Goal: Task Accomplishment & Management: Complete application form

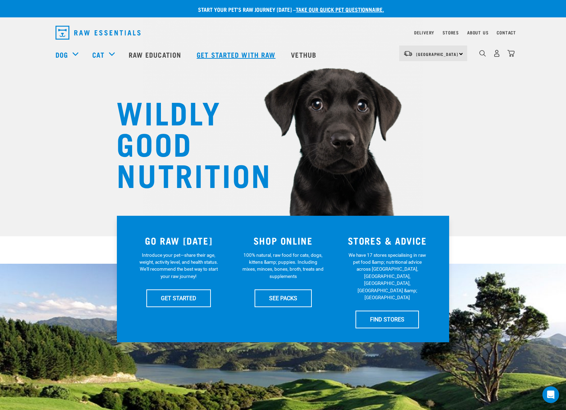
click at [228, 52] on link "Get started with Raw" at bounding box center [237, 55] width 94 height 28
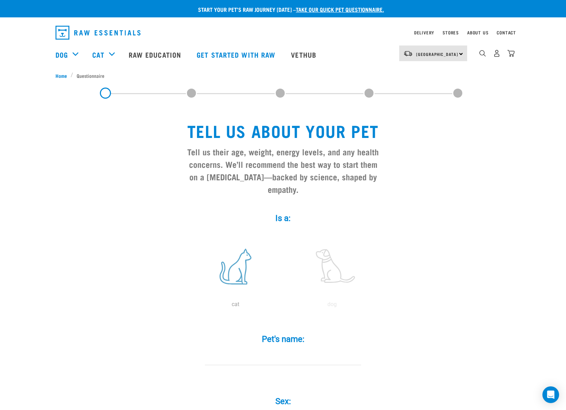
click at [239, 257] on label at bounding box center [236, 266] width 94 height 59
click at [187, 306] on input "radio" at bounding box center [187, 306] width 0 height 0
click at [275, 349] on input "Pet's name: *" at bounding box center [283, 357] width 156 height 16
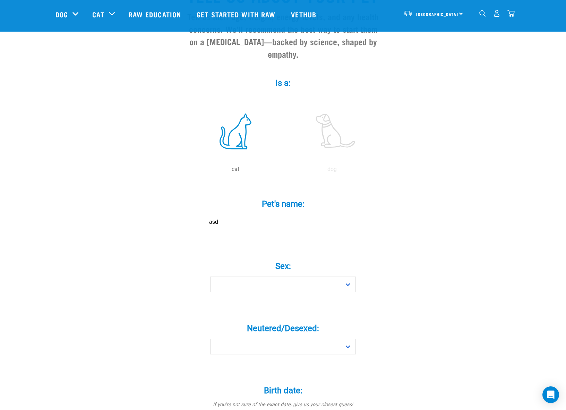
scroll to position [136, 0]
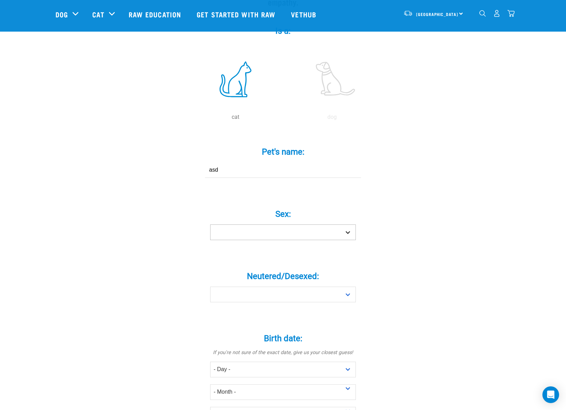
type input "asd"
click at [277, 224] on select "Boy Girl" at bounding box center [283, 232] width 146 height 16
select select "boy"
click at [210, 224] on select "Boy Girl" at bounding box center [283, 232] width 146 height 16
click at [267, 286] on select "Yes No" at bounding box center [283, 294] width 146 height 16
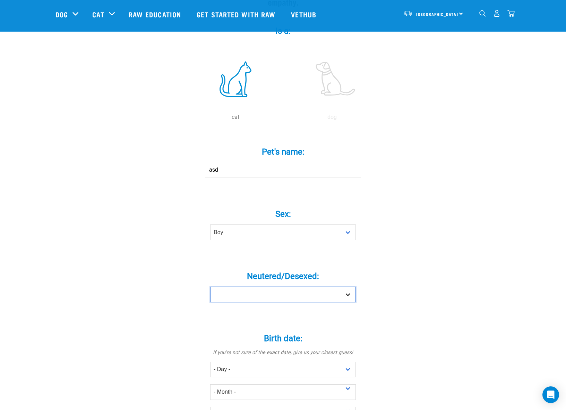
select select "yes"
click at [210, 286] on select "Yes No" at bounding box center [283, 294] width 146 height 16
click at [258, 361] on select "- Day - 1 2 3 4 5 6 7 8 9 10 11 12 13 14 15 16 17 18 19 20 21 22 23 24 25 26 27" at bounding box center [283, 369] width 146 height 16
select select "1"
click at [210, 361] on select "- Day - 1 2 3 4 5 6 7 8 9 10 11 12 13 14 15 16 17 18 19 20 21 22 23 24 25 26 27" at bounding box center [283, 369] width 146 height 16
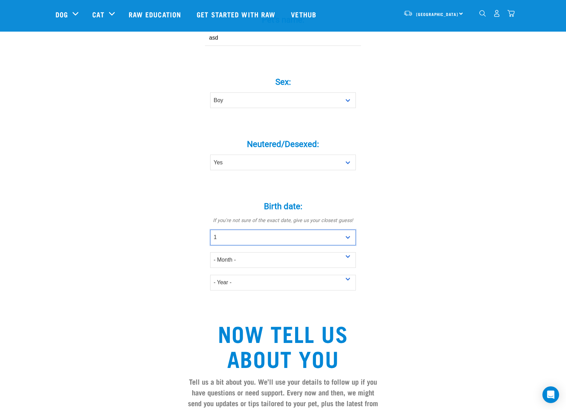
scroll to position [298, 0]
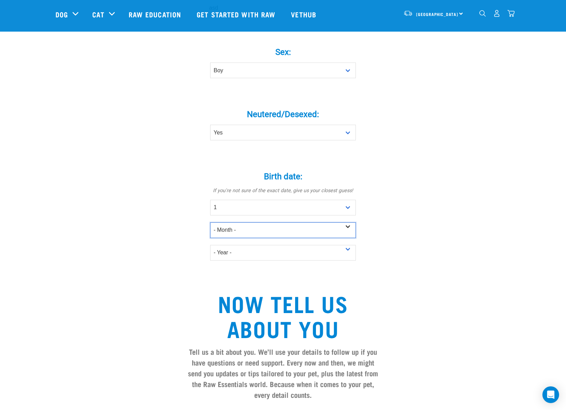
click at [257, 222] on select "- Month - January February March April May June July August September October N…" at bounding box center [283, 230] width 146 height 16
select select "January"
click at [210, 222] on select "- Month - January February March April May June July August September October N…" at bounding box center [283, 230] width 146 height 16
click at [250, 245] on select "- Year - 2025 2024 2023 2022 2021 2020 2019 2018 2017 2016 2015 2014 2013 2012" at bounding box center [283, 253] width 146 height 16
select select "2025"
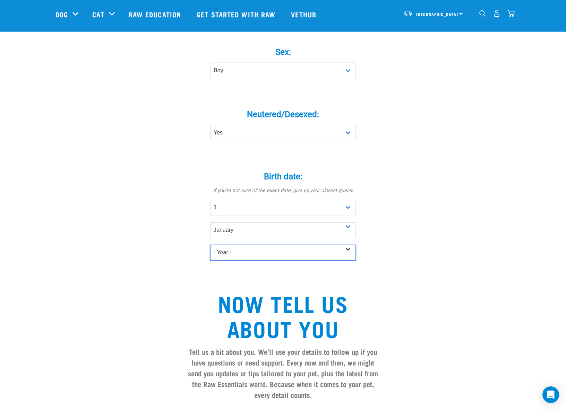
click at [210, 245] on select "- Year - 2025 2024 2023 2022 2021 2020 2019 2018 2017 2016 2015 2014 2013 2012" at bounding box center [283, 253] width 146 height 16
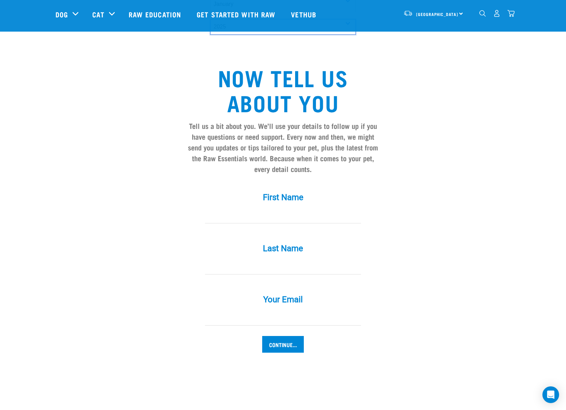
scroll to position [560, 0]
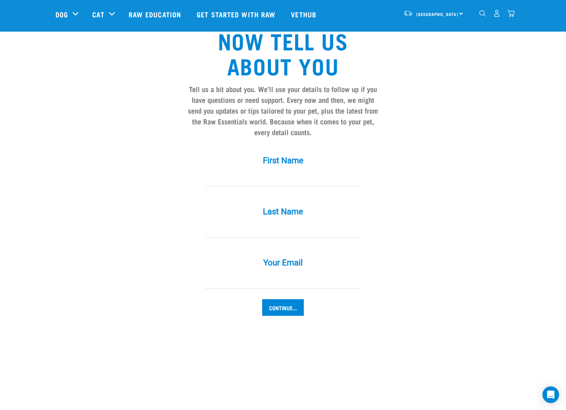
click at [262, 171] on input "First Name *" at bounding box center [283, 179] width 156 height 16
type input "asd"
click at [254, 222] on input "Last Name *" at bounding box center [283, 230] width 156 height 16
type input "asd"
click at [245, 274] on input "Your Email *" at bounding box center [283, 281] width 156 height 16
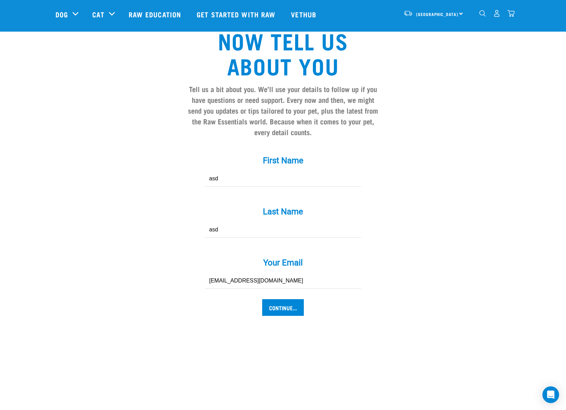
click at [245, 274] on input "[EMAIL_ADDRESS][DOMAIN_NAME]" at bounding box center [283, 281] width 156 height 16
type input "[EMAIL_ADDRESS][DOMAIN_NAME]"
click at [281, 299] on input "Continue..." at bounding box center [283, 307] width 42 height 17
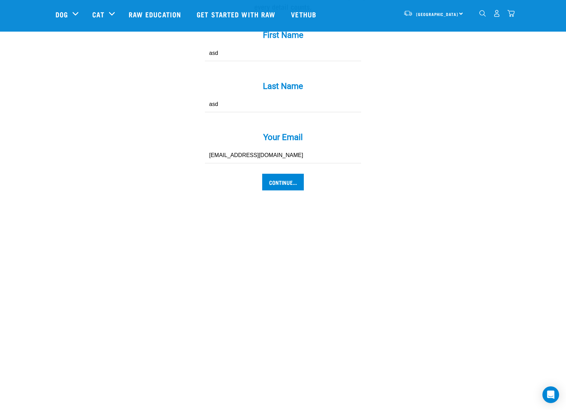
scroll to position [690, 0]
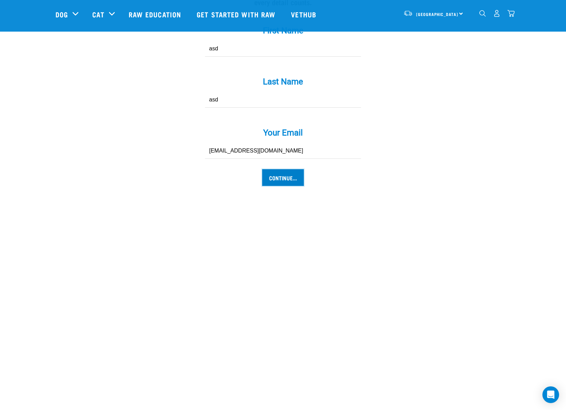
click at [277, 169] on input "Continue..." at bounding box center [283, 177] width 42 height 17
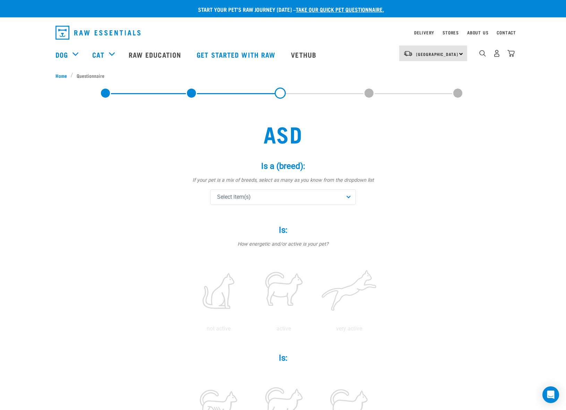
click at [282, 205] on div "Is a (breed): * If your pet is a mix of breeds, select as many as you know from…" at bounding box center [283, 183] width 208 height 64
click at [285, 201] on div "Select item(s)" at bounding box center [283, 197] width 146 height 16
click at [251, 196] on span "Select item(s)" at bounding box center [234, 197] width 34 height 8
click at [219, 233] on span at bounding box center [219, 231] width 6 height 6
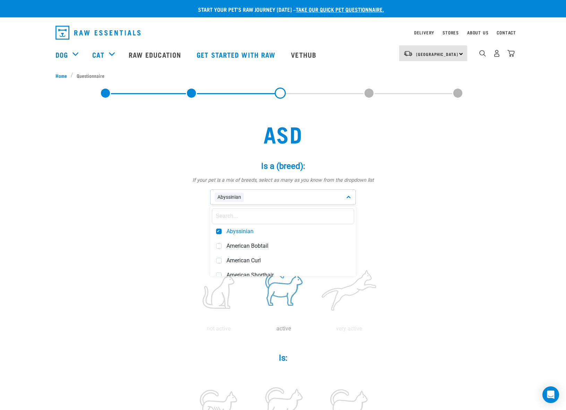
click at [285, 289] on label at bounding box center [284, 290] width 62 height 59
click at [251, 330] on input "radio" at bounding box center [251, 330] width 0 height 0
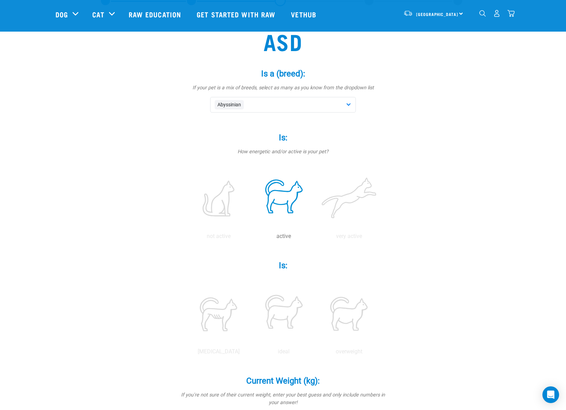
scroll to position [143, 0]
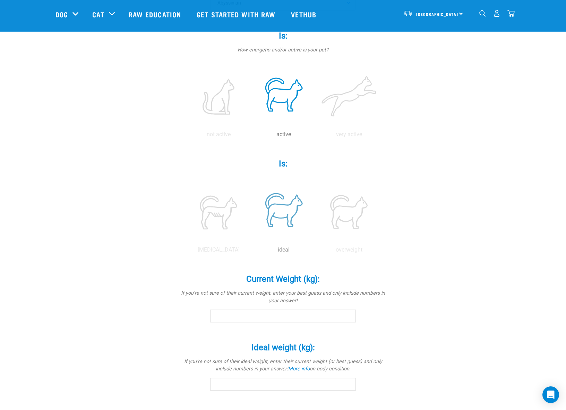
click at [285, 215] on label at bounding box center [284, 211] width 62 height 59
click at [251, 251] on input "radio" at bounding box center [251, 251] width 0 height 0
click at [255, 315] on input "Current Weight (kg): *" at bounding box center [283, 315] width 146 height 12
type input "10"
click at [250, 387] on input "Ideal weight (kg): *" at bounding box center [283, 384] width 146 height 12
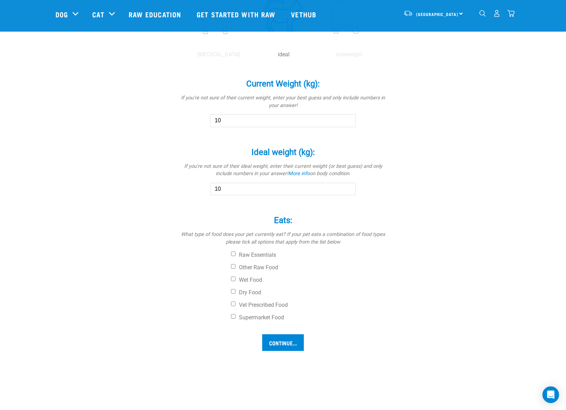
scroll to position [340, 0]
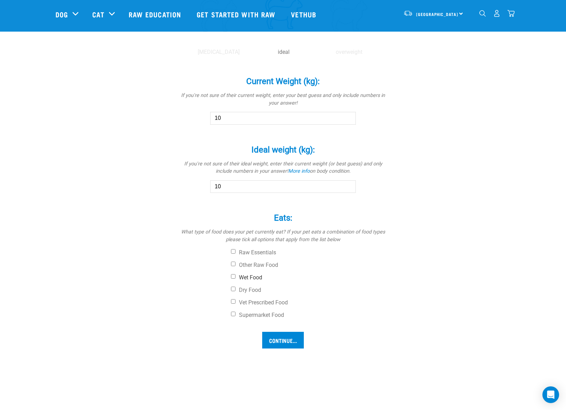
type input "10"
click at [232, 276] on input "Wet Food" at bounding box center [233, 276] width 5 height 5
checkbox input "true"
click at [277, 338] on input "Continue..." at bounding box center [283, 339] width 42 height 17
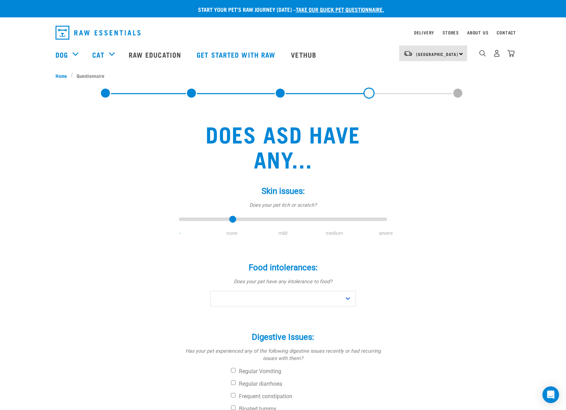
type input "1"
click at [231, 219] on input "range" at bounding box center [283, 219] width 208 height 10
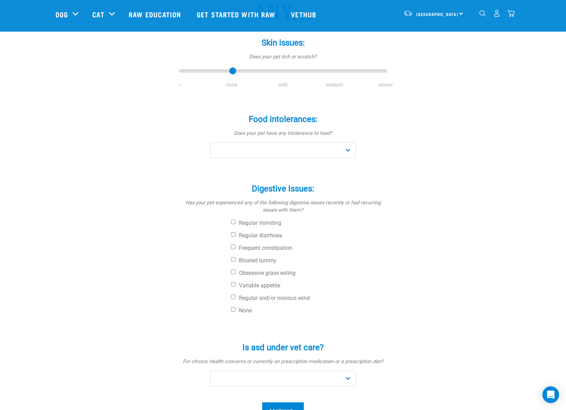
scroll to position [98, 0]
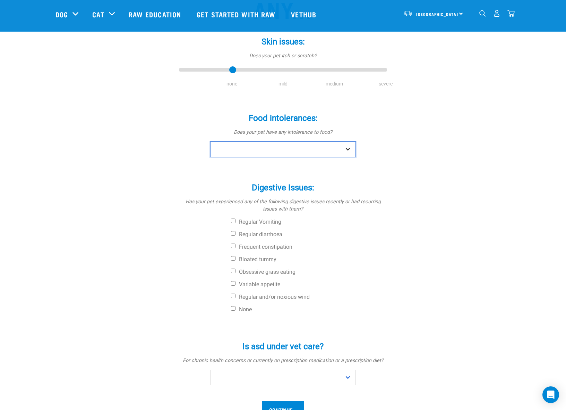
click at [269, 152] on select "No Yes" at bounding box center [283, 149] width 146 height 16
click at [210, 141] on select "No Yes" at bounding box center [283, 149] width 146 height 16
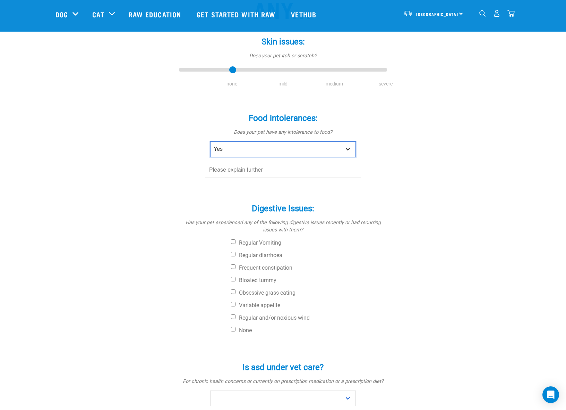
click at [258, 152] on select "No Yes" at bounding box center [283, 149] width 146 height 16
select select "no"
click at [210, 141] on select "No Yes" at bounding box center [283, 149] width 146 height 16
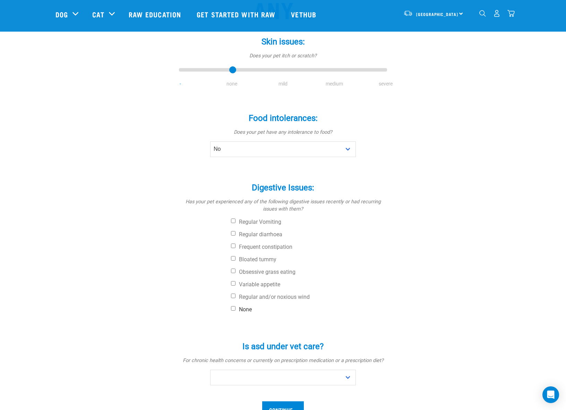
click at [233, 308] on input "None" at bounding box center [233, 308] width 5 height 5
checkbox input "true"
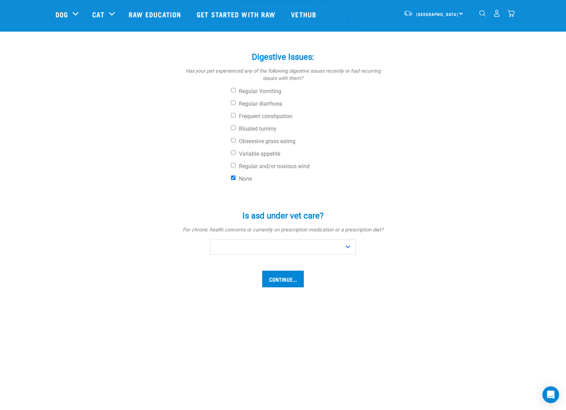
scroll to position [256, 0]
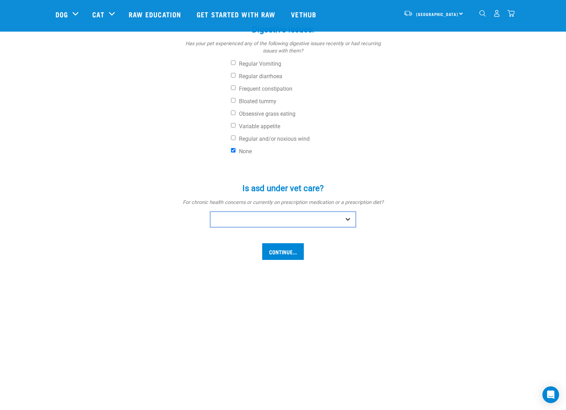
click at [261, 220] on select "No Yes" at bounding box center [283, 219] width 146 height 16
select select "no"
click at [210, 211] on select "No Yes" at bounding box center [283, 219] width 146 height 16
click at [284, 254] on input "Continue..." at bounding box center [283, 251] width 42 height 17
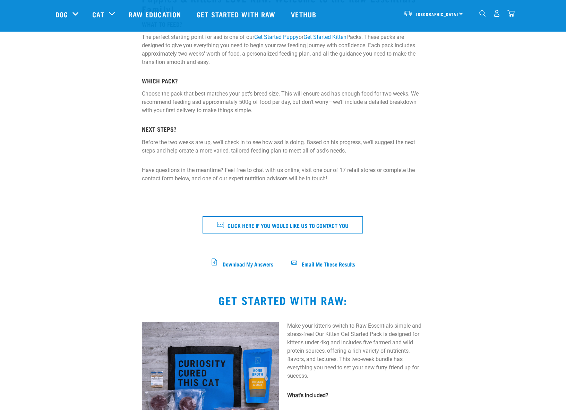
scroll to position [126, 0]
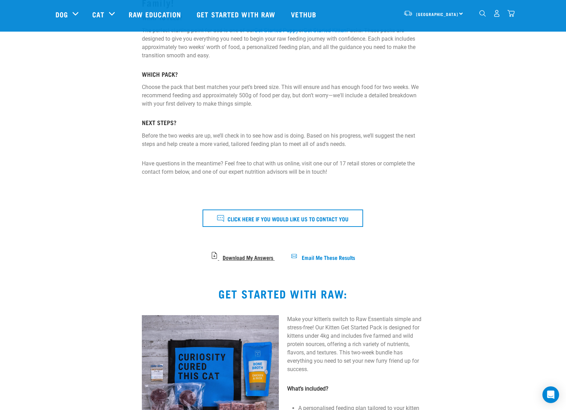
click at [255, 255] on span "Download My Answers" at bounding box center [248, 257] width 51 height 4
click at [248, 257] on span "Download My Answers" at bounding box center [248, 257] width 51 height 4
click at [241, 255] on span "Download My Answers" at bounding box center [248, 257] width 51 height 4
click at [327, 258] on span "Email Me These Results" at bounding box center [328, 257] width 53 height 4
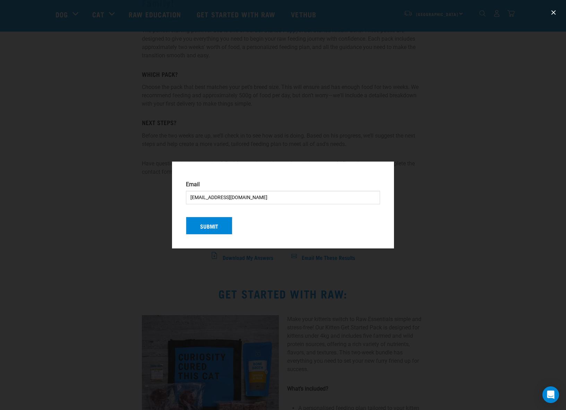
click at [233, 197] on input "[EMAIL_ADDRESS][DOMAIN_NAME]" at bounding box center [283, 198] width 194 height 14
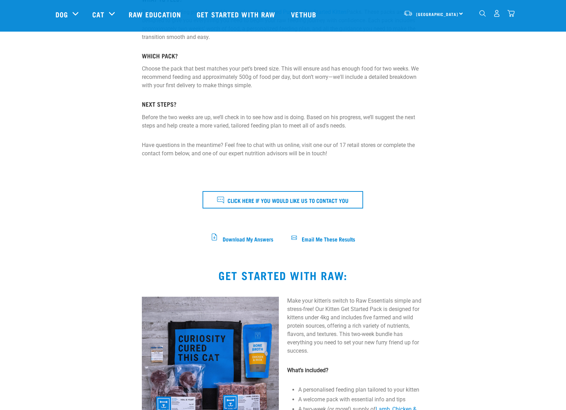
scroll to position [164, 0]
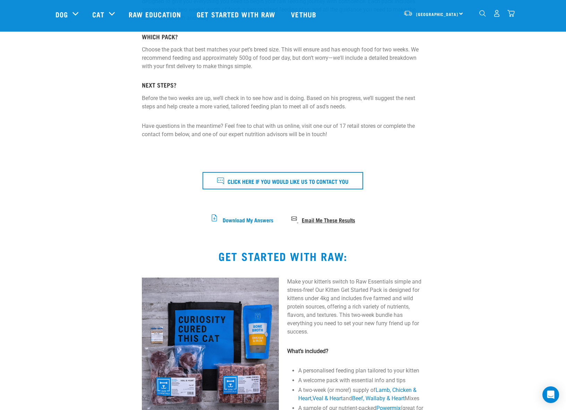
click at [319, 218] on span "Email Me These Results" at bounding box center [328, 219] width 53 height 4
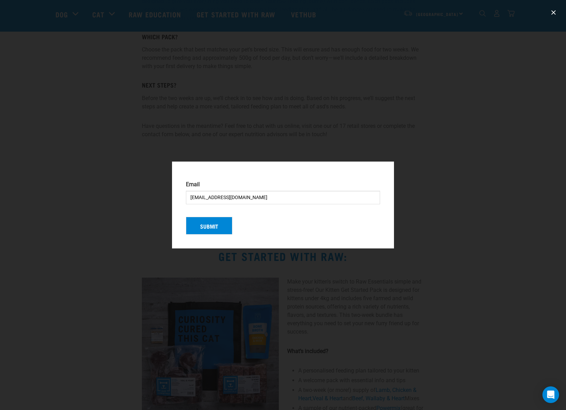
click at [246, 196] on input "[EMAIL_ADDRESS][DOMAIN_NAME]" at bounding box center [283, 198] width 194 height 14
type input "[EMAIL_ADDRESS][DOMAIN_NAME]"
click at [210, 224] on button "Submit" at bounding box center [209, 226] width 47 height 18
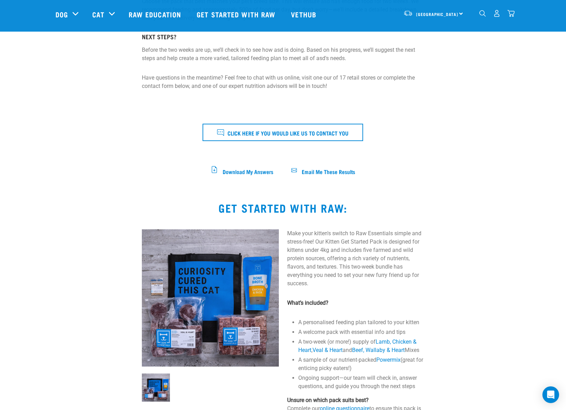
scroll to position [256, 0]
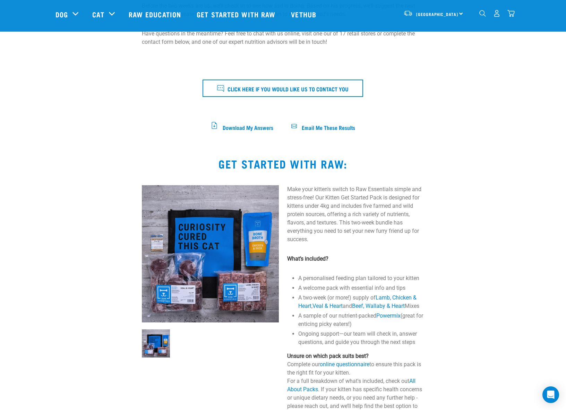
click at [333, 126] on span "Email Me These Results" at bounding box center [328, 127] width 53 height 4
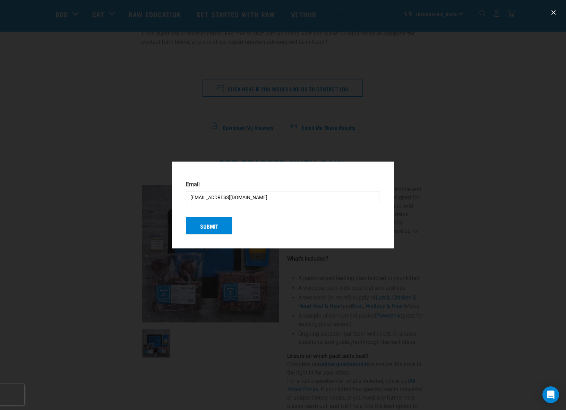
click at [219, 197] on input "[EMAIL_ADDRESS][DOMAIN_NAME]" at bounding box center [283, 198] width 194 height 14
type input "mark@exoteric.co.nz"
click at [212, 233] on button "Submit" at bounding box center [209, 226] width 47 height 18
